Goal: Check status: Check status

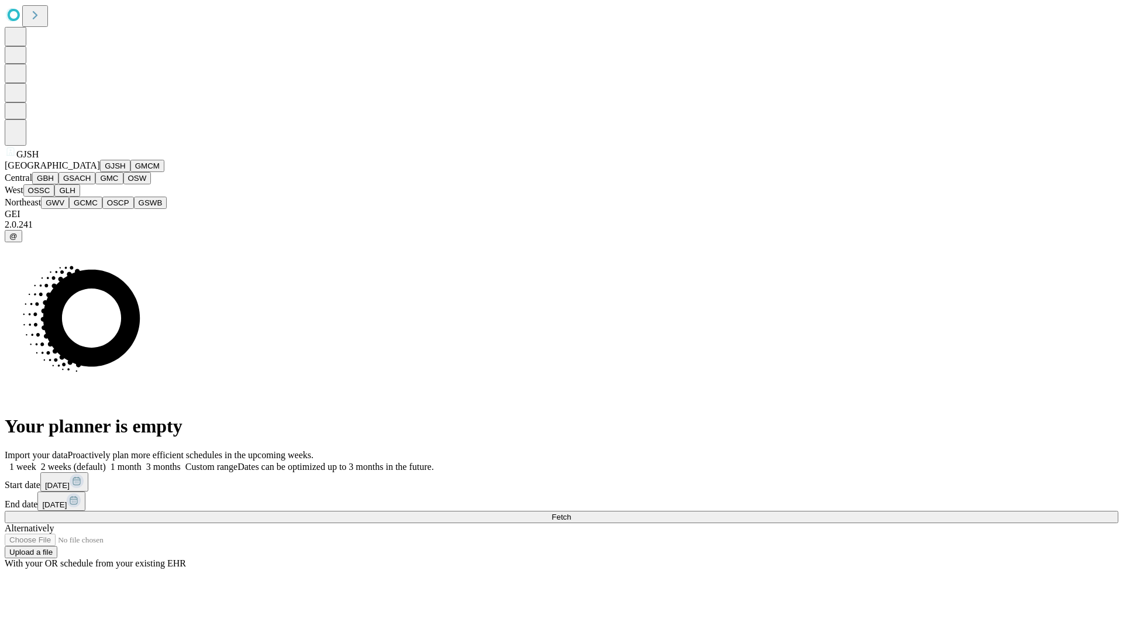
click at [100, 172] on button "GJSH" at bounding box center [115, 166] width 30 height 12
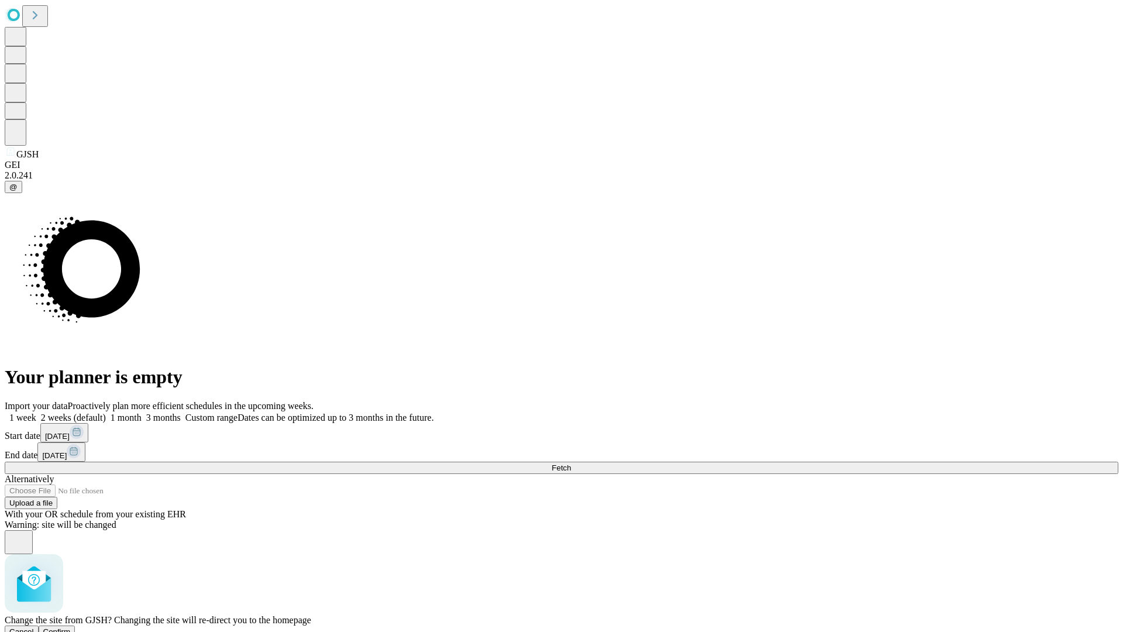
click at [71, 627] on span "Confirm" at bounding box center [57, 631] width 28 height 9
click at [142, 413] on label "1 month" at bounding box center [124, 418] width 36 height 10
click at [571, 463] on span "Fetch" at bounding box center [561, 467] width 19 height 9
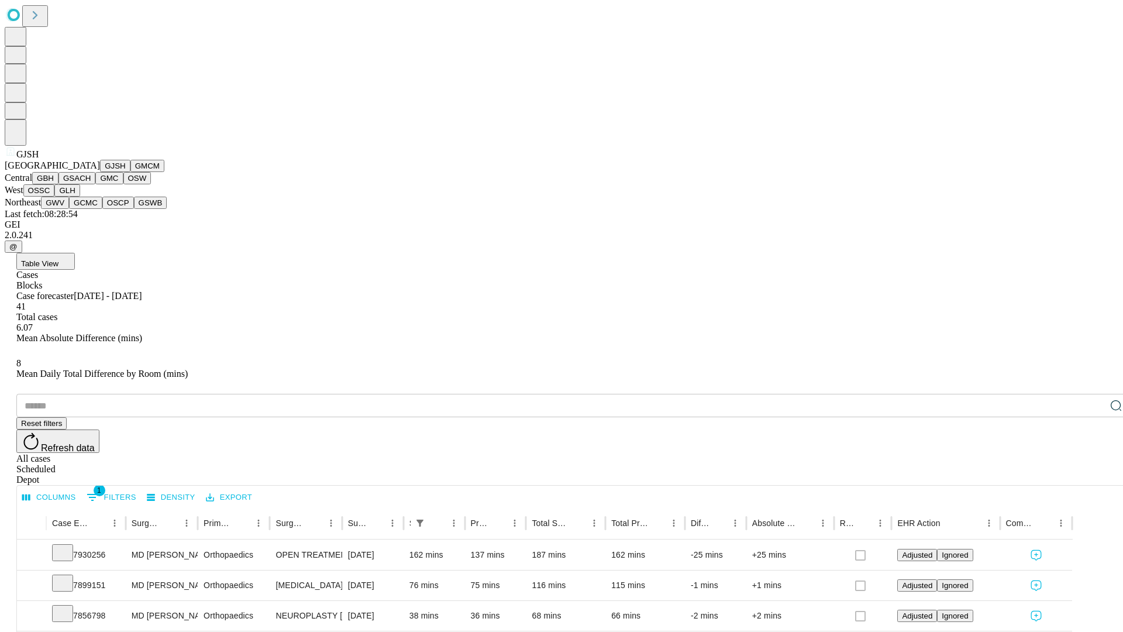
click at [130, 172] on button "GMCM" at bounding box center [147, 166] width 34 height 12
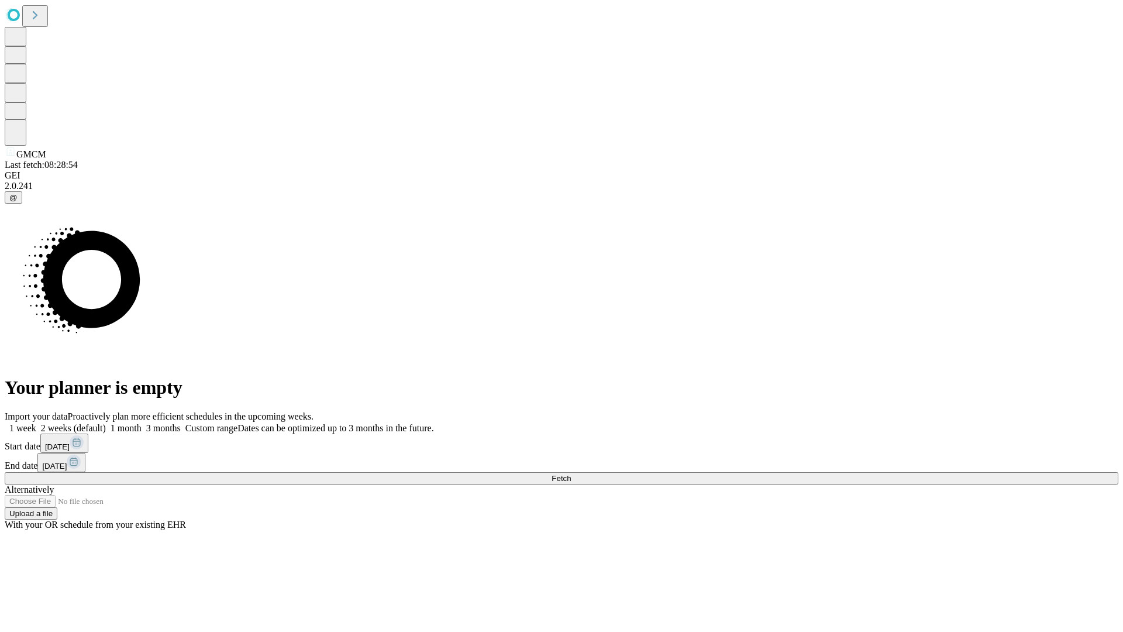
click at [142, 423] on label "1 month" at bounding box center [124, 428] width 36 height 10
click at [571, 474] on span "Fetch" at bounding box center [561, 478] width 19 height 9
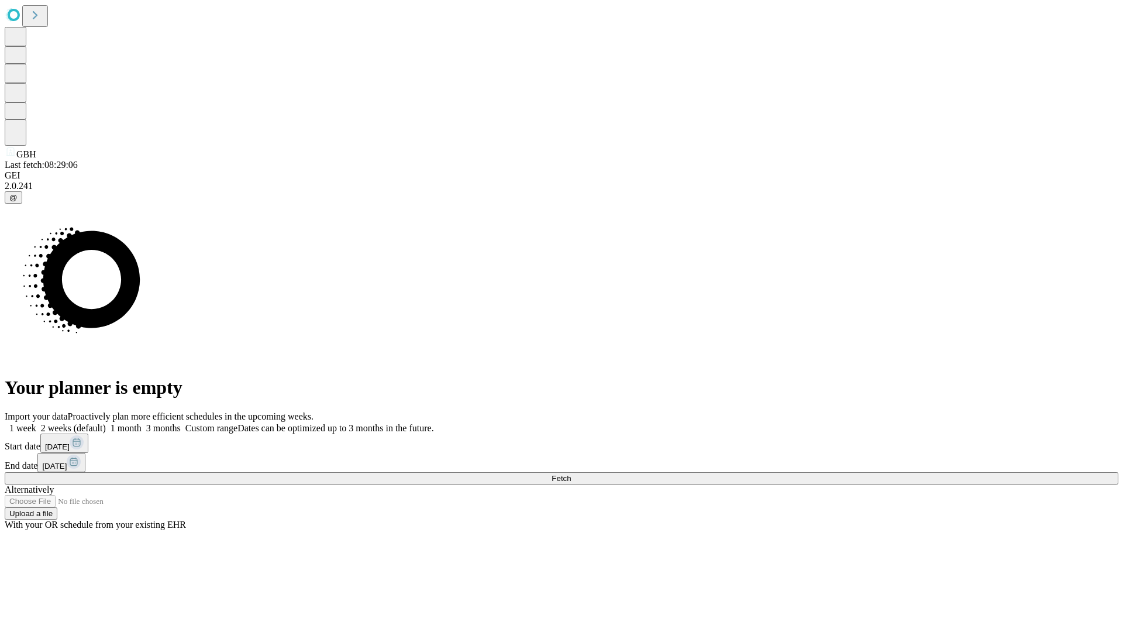
click at [142, 423] on label "1 month" at bounding box center [124, 428] width 36 height 10
click at [571, 474] on span "Fetch" at bounding box center [561, 478] width 19 height 9
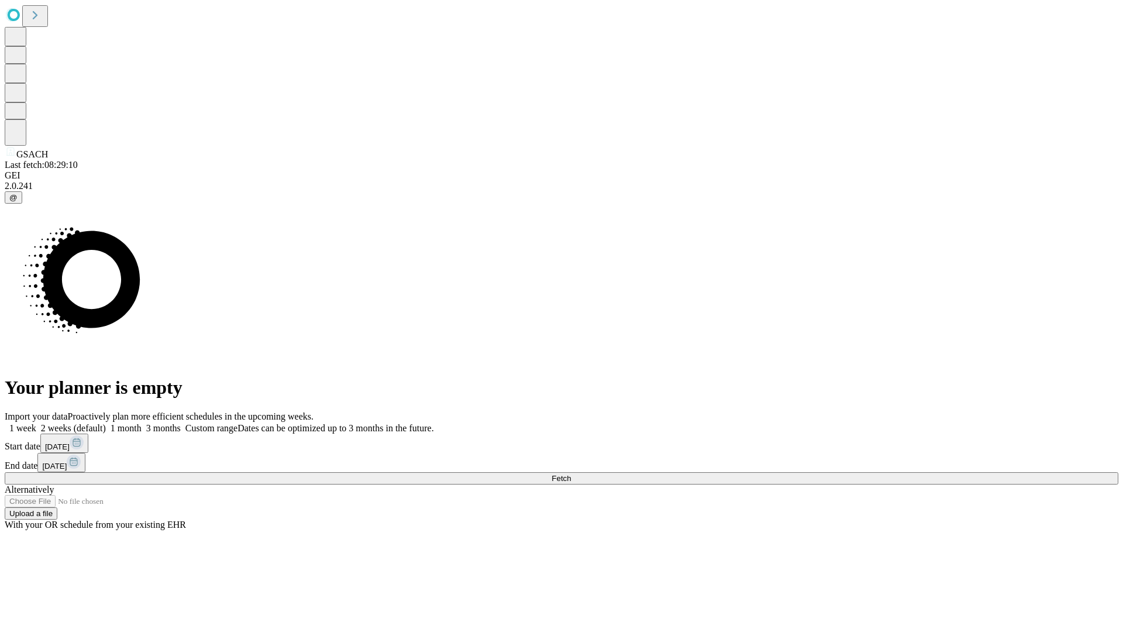
click at [571, 474] on span "Fetch" at bounding box center [561, 478] width 19 height 9
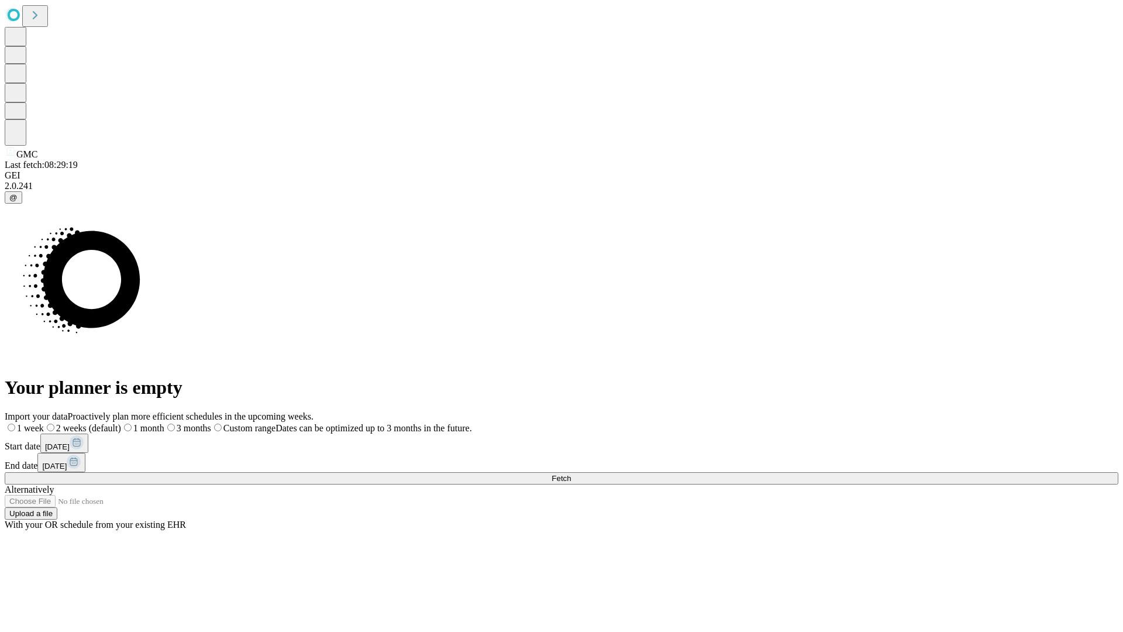
click at [164, 423] on label "1 month" at bounding box center [142, 428] width 43 height 10
click at [571, 474] on span "Fetch" at bounding box center [561, 478] width 19 height 9
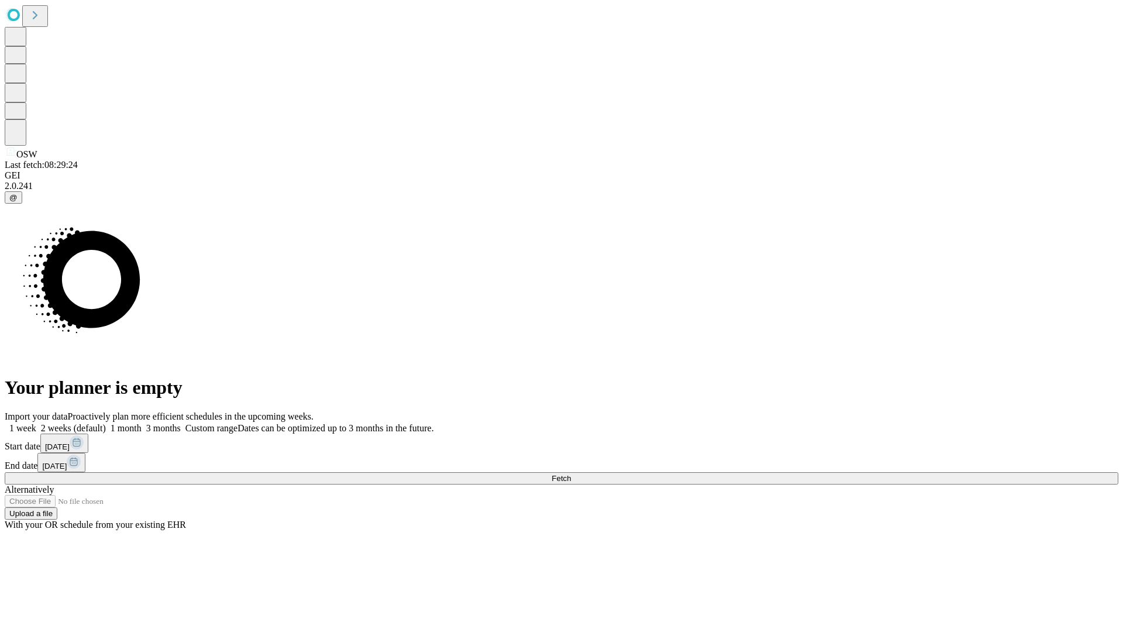
click at [142, 423] on label "1 month" at bounding box center [124, 428] width 36 height 10
click at [571, 474] on span "Fetch" at bounding box center [561, 478] width 19 height 9
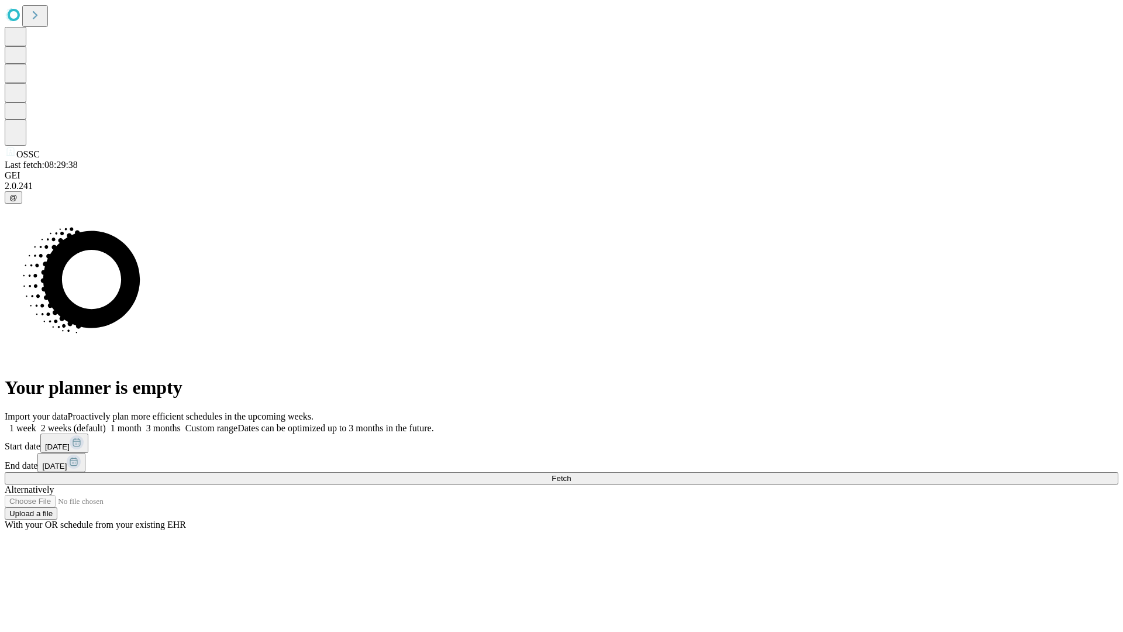
click at [571, 474] on span "Fetch" at bounding box center [561, 478] width 19 height 9
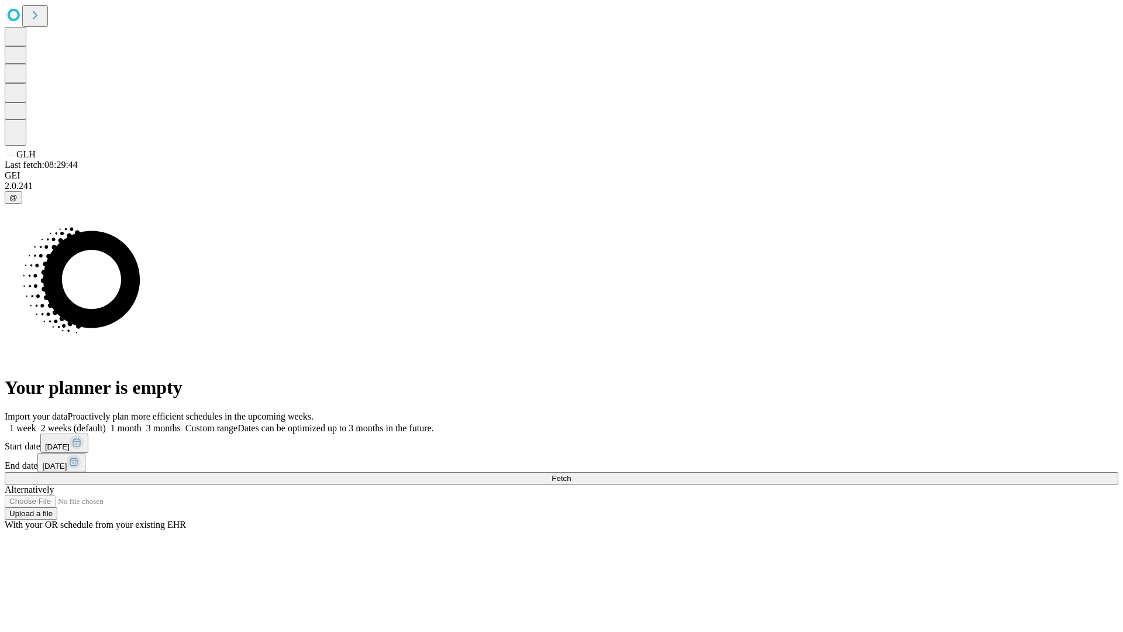
click at [142, 423] on label "1 month" at bounding box center [124, 428] width 36 height 10
click at [571, 474] on span "Fetch" at bounding box center [561, 478] width 19 height 9
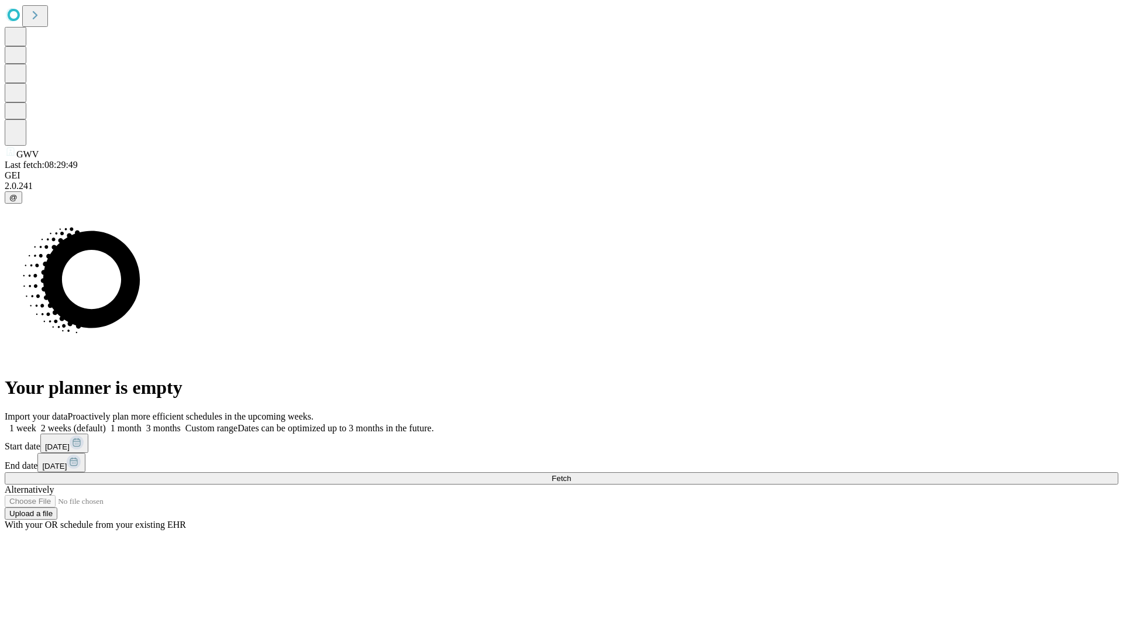
click at [142, 423] on label "1 month" at bounding box center [124, 428] width 36 height 10
click at [571, 474] on span "Fetch" at bounding box center [561, 478] width 19 height 9
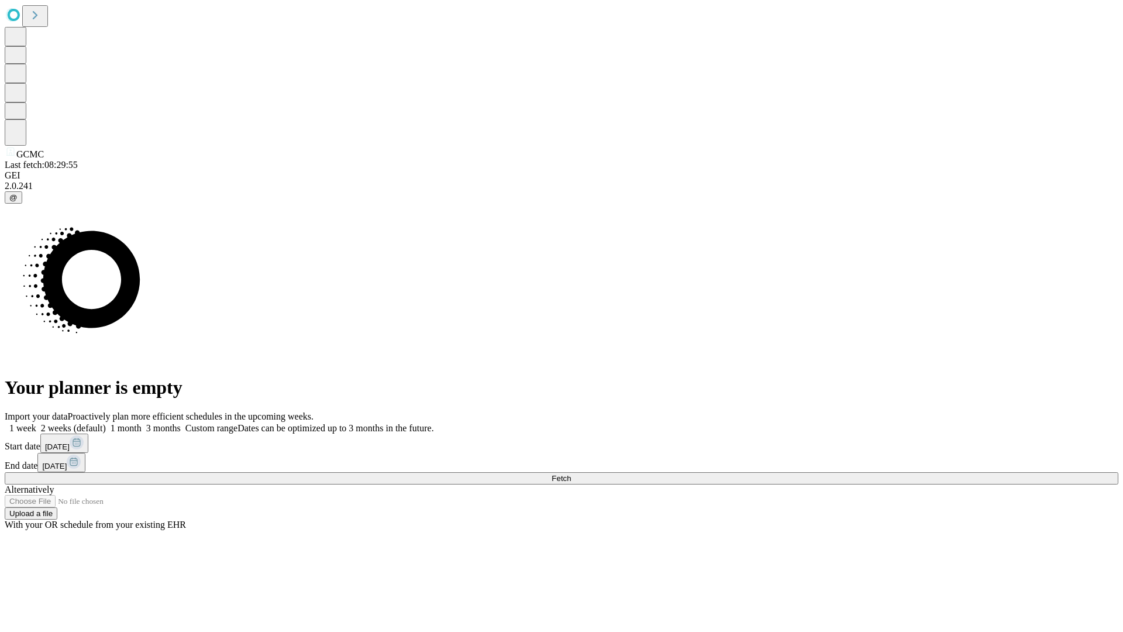
click at [142, 423] on label "1 month" at bounding box center [124, 428] width 36 height 10
click at [571, 474] on span "Fetch" at bounding box center [561, 478] width 19 height 9
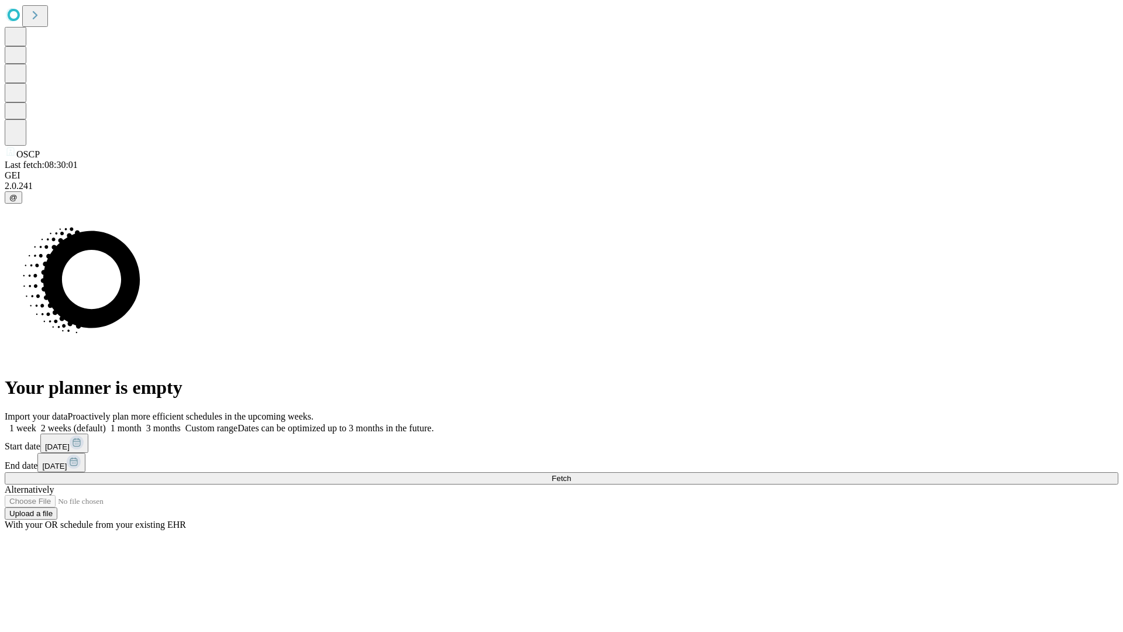
click at [142, 423] on label "1 month" at bounding box center [124, 428] width 36 height 10
click at [571, 474] on span "Fetch" at bounding box center [561, 478] width 19 height 9
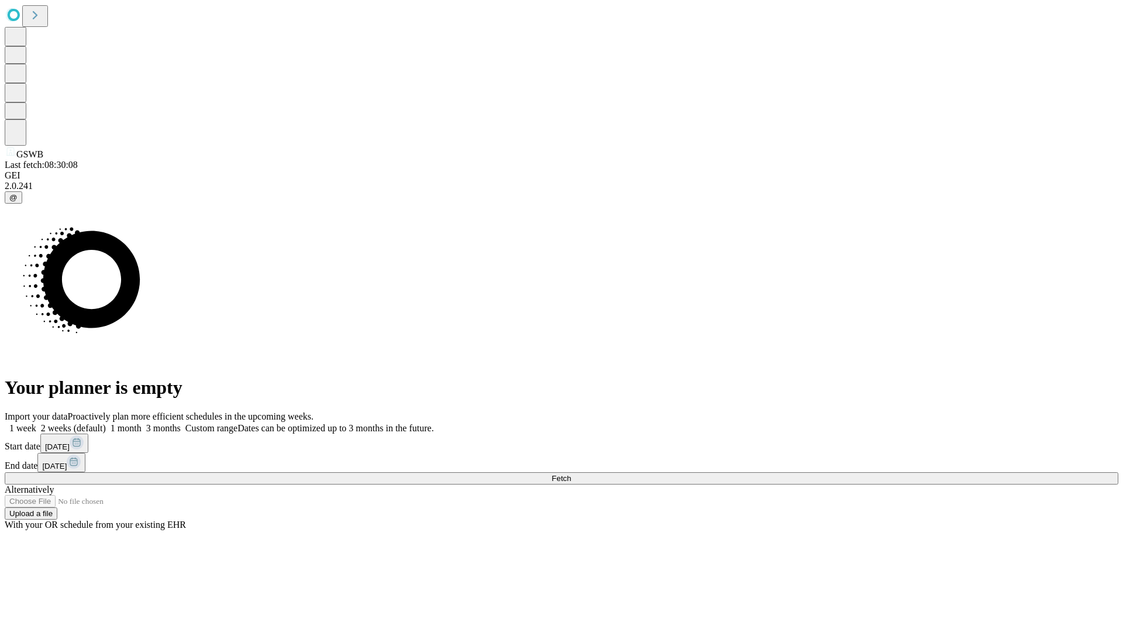
click at [142, 423] on label "1 month" at bounding box center [124, 428] width 36 height 10
click at [571, 474] on span "Fetch" at bounding box center [561, 478] width 19 height 9
